Goal: Transaction & Acquisition: Obtain resource

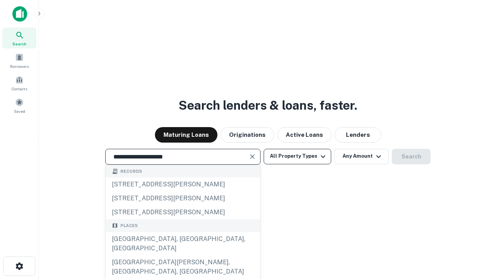
type input "**********"
click at [297, 156] on button "All Property Types" at bounding box center [298, 157] width 68 height 16
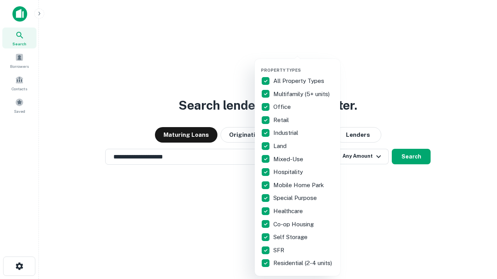
click at [303, 65] on button "button" at bounding box center [303, 65] width 85 height 0
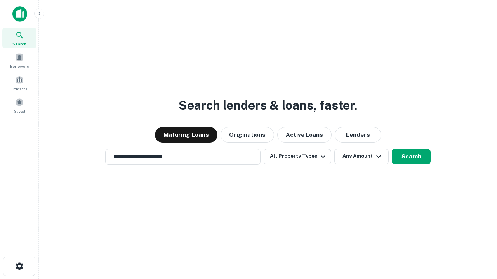
scroll to position [12, 0]
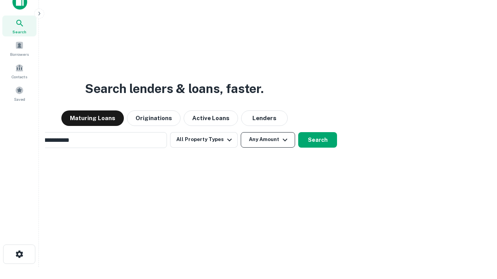
click at [241, 132] on button "Any Amount" at bounding box center [268, 140] width 54 height 16
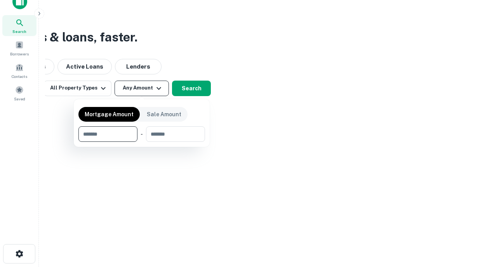
type input "*******"
click at [142, 142] on button "button" at bounding box center [141, 142] width 127 height 0
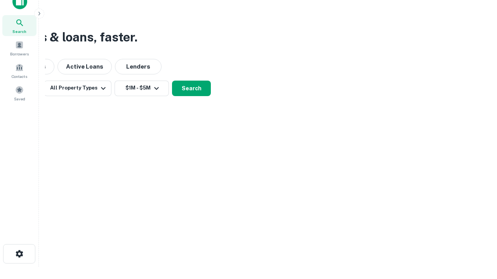
scroll to position [12, 0]
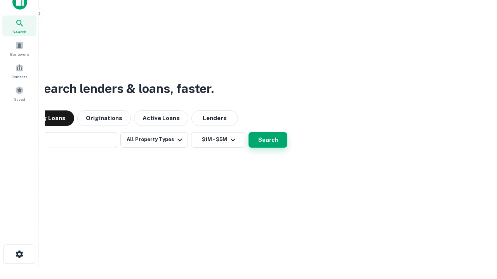
click at [248, 132] on button "Search" at bounding box center [267, 140] width 39 height 16
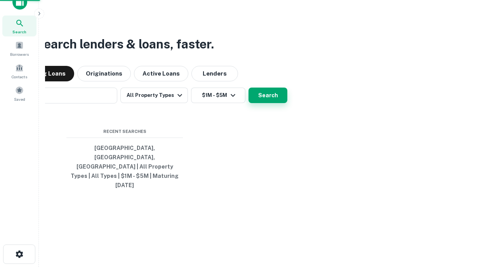
scroll to position [12, 0]
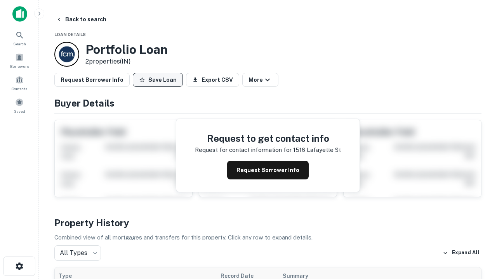
click at [158, 80] on button "Save Loan" at bounding box center [158, 80] width 50 height 14
click at [160, 80] on button "Loan Saved" at bounding box center [160, 80] width 54 height 14
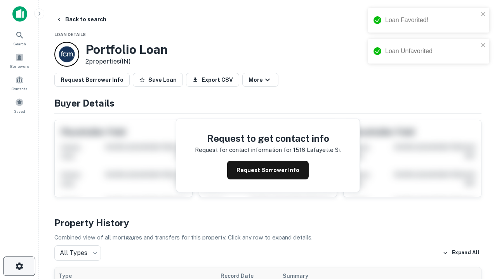
click at [19, 267] on icon "button" at bounding box center [19, 266] width 9 height 9
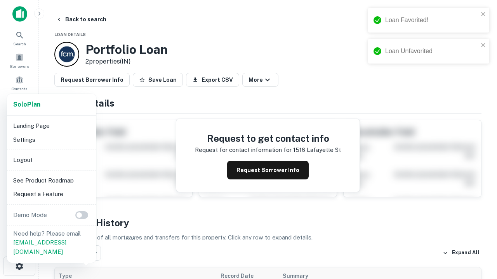
click at [51, 160] on li "Logout" at bounding box center [51, 160] width 83 height 14
